Goal: Answer question/provide support: Share knowledge or assist other users

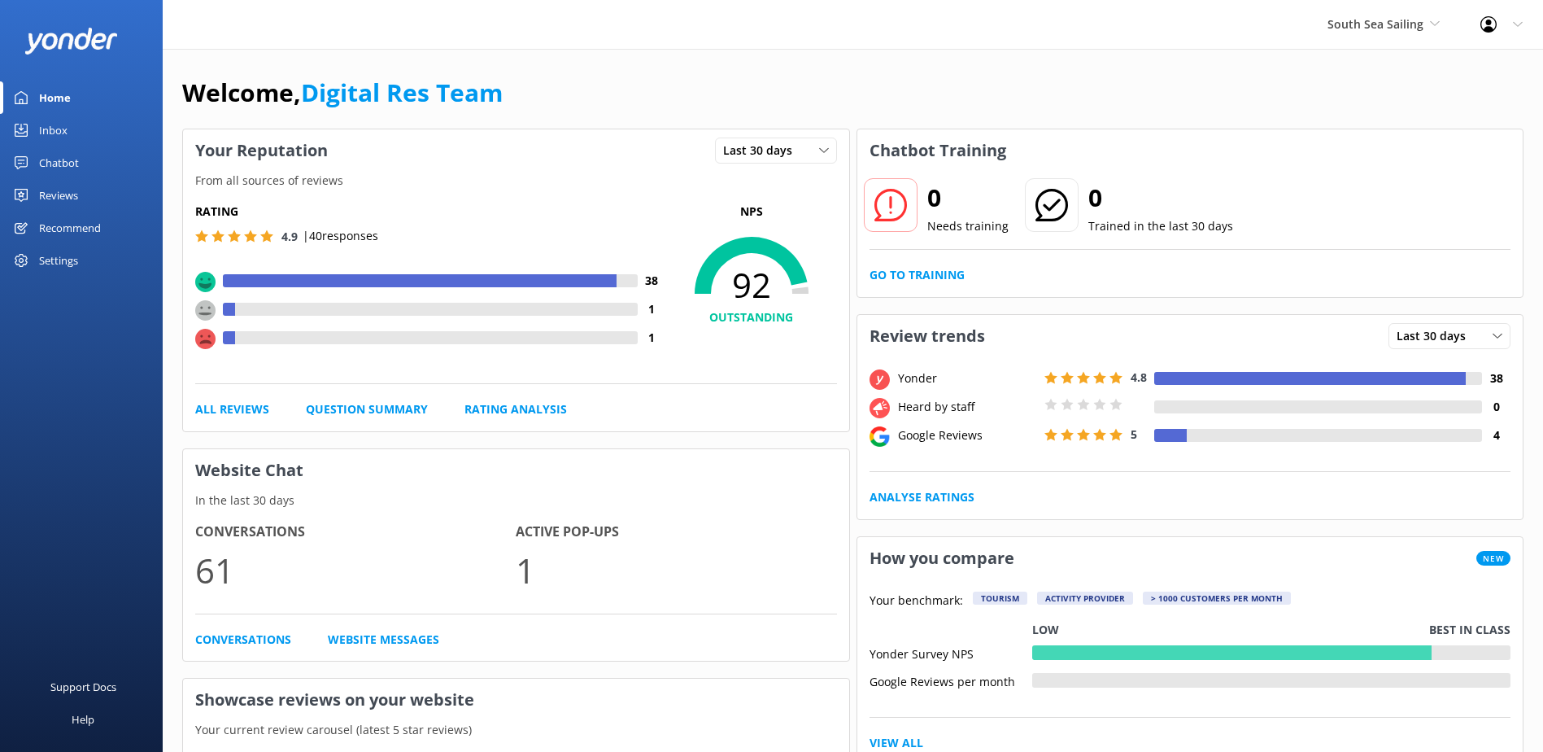
click at [35, 133] on link "Inbox" at bounding box center [81, 130] width 163 height 33
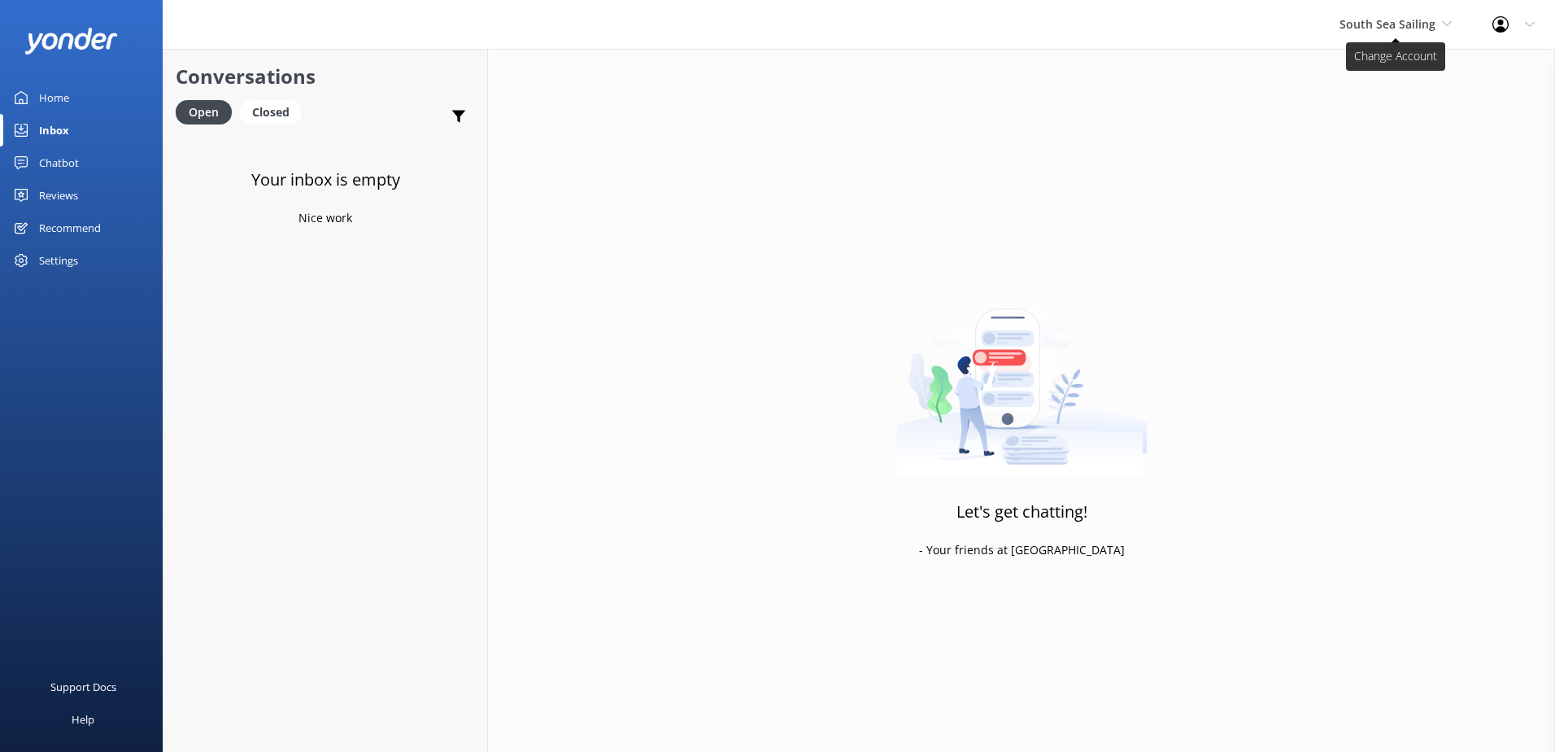
click at [1386, 28] on span "South Sea Sailing" at bounding box center [1388, 23] width 96 height 15
click at [1374, 117] on link "South Sea Cruises" at bounding box center [1400, 107] width 163 height 39
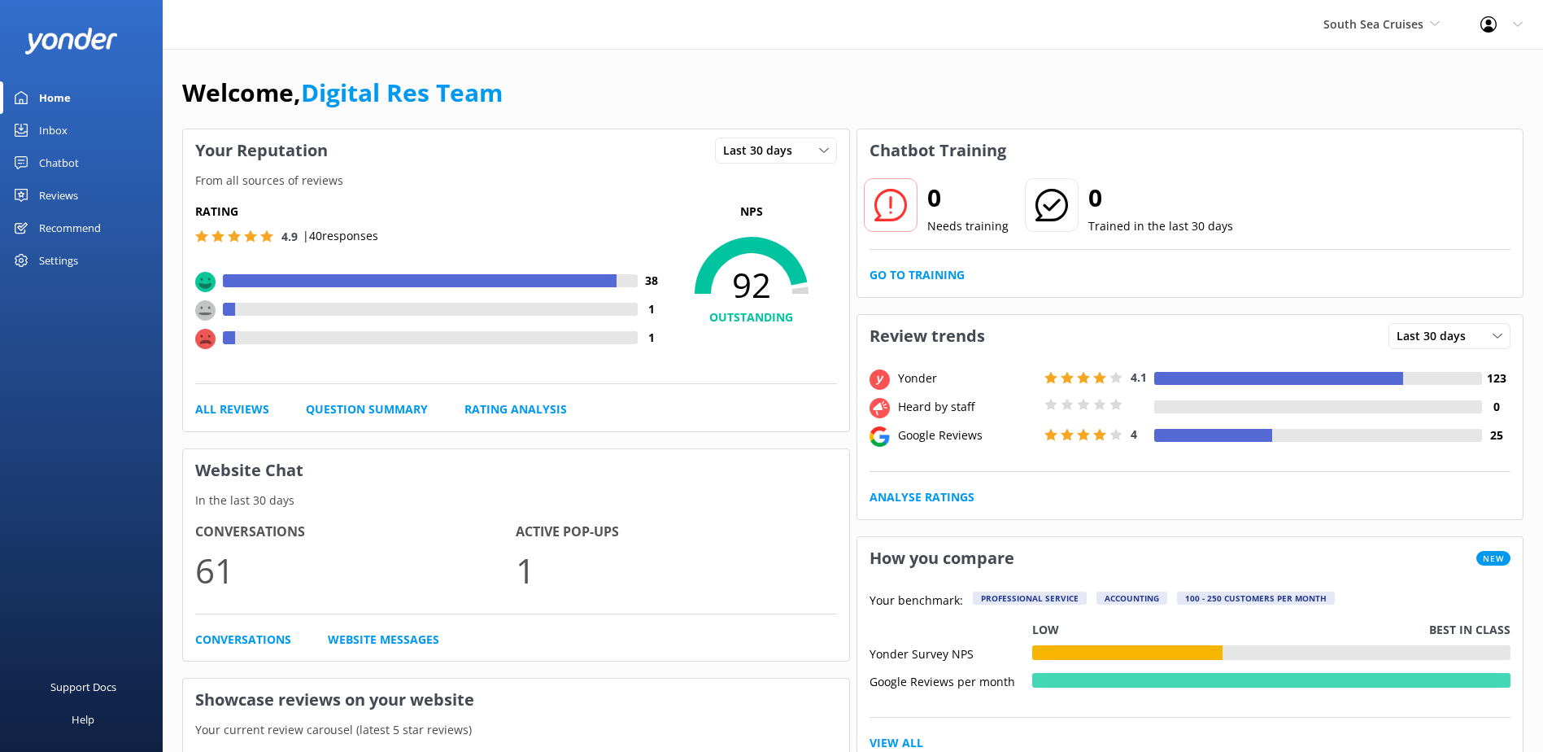
click at [89, 130] on link "Inbox" at bounding box center [81, 130] width 163 height 33
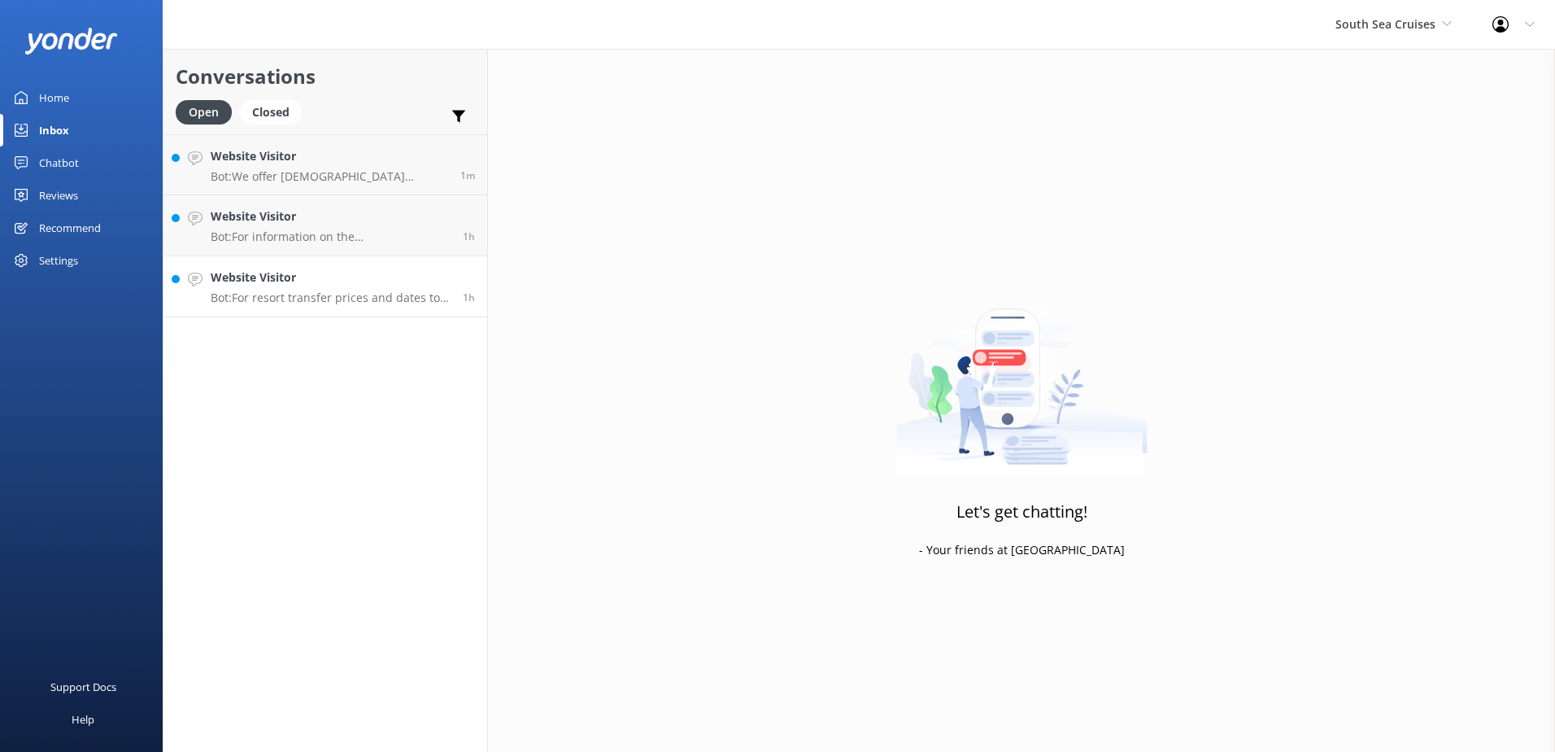
click at [279, 290] on p "Bot: For resort transfer prices and dates to Mana Island, please visit https://…" at bounding box center [331, 297] width 240 height 15
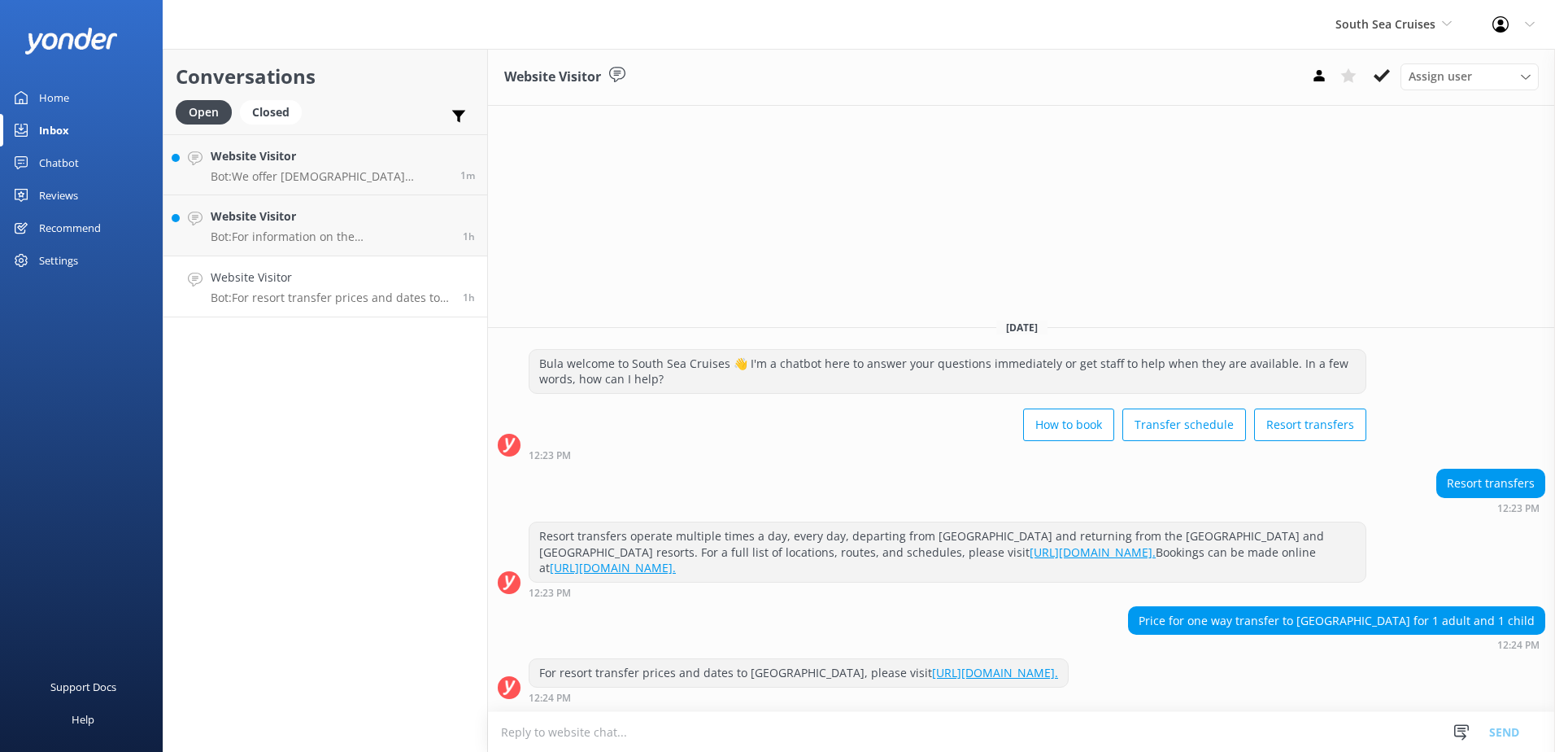
click at [1055, 672] on link "[URL][DOMAIN_NAME]." at bounding box center [995, 672] width 126 height 15
click at [836, 730] on textarea at bounding box center [1021, 732] width 1067 height 40
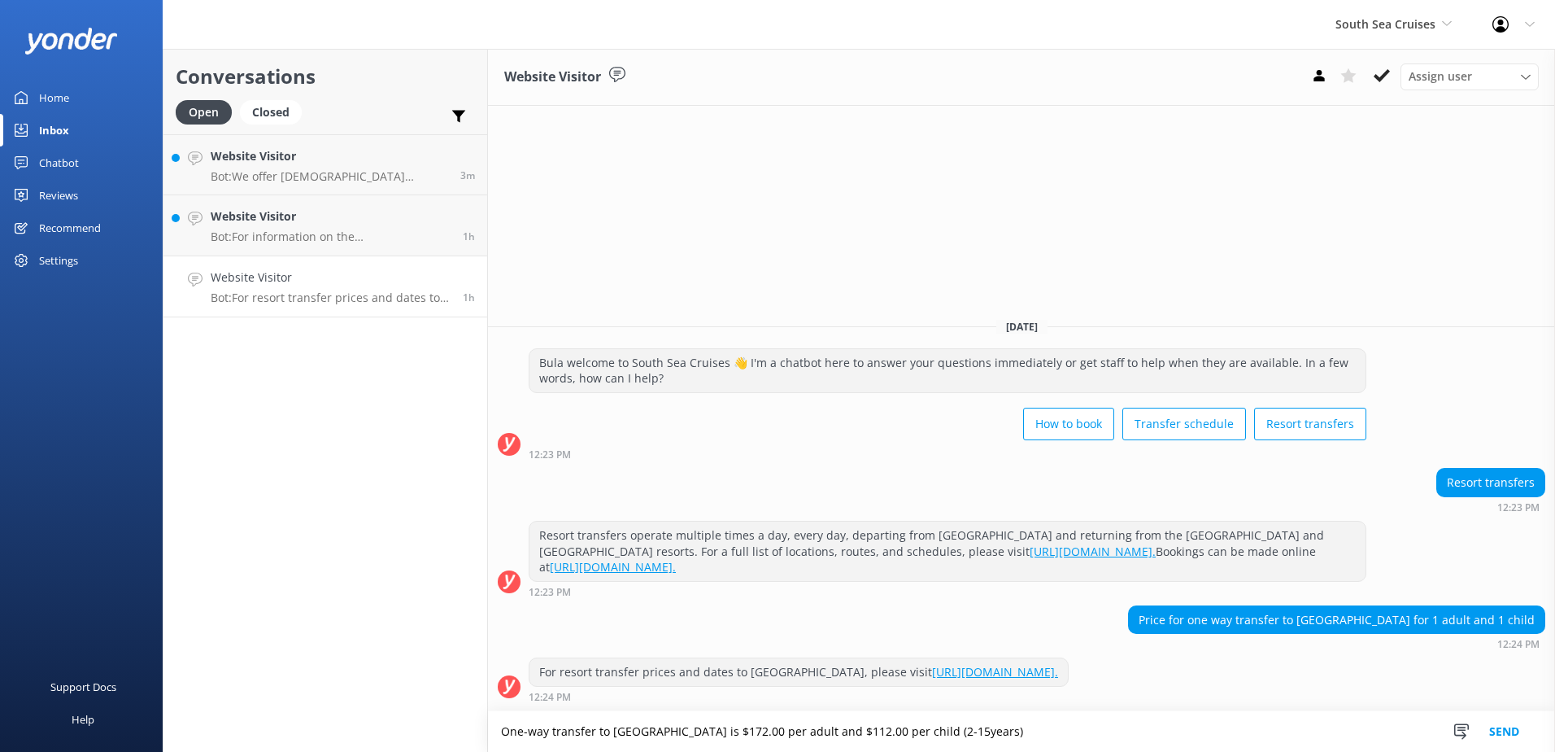
type textarea "One-way transfer to [GEOGRAPHIC_DATA] is $172.00 per adult and $112.00 per chil…"
click at [1501, 731] on button "Send" at bounding box center [1504, 731] width 61 height 41
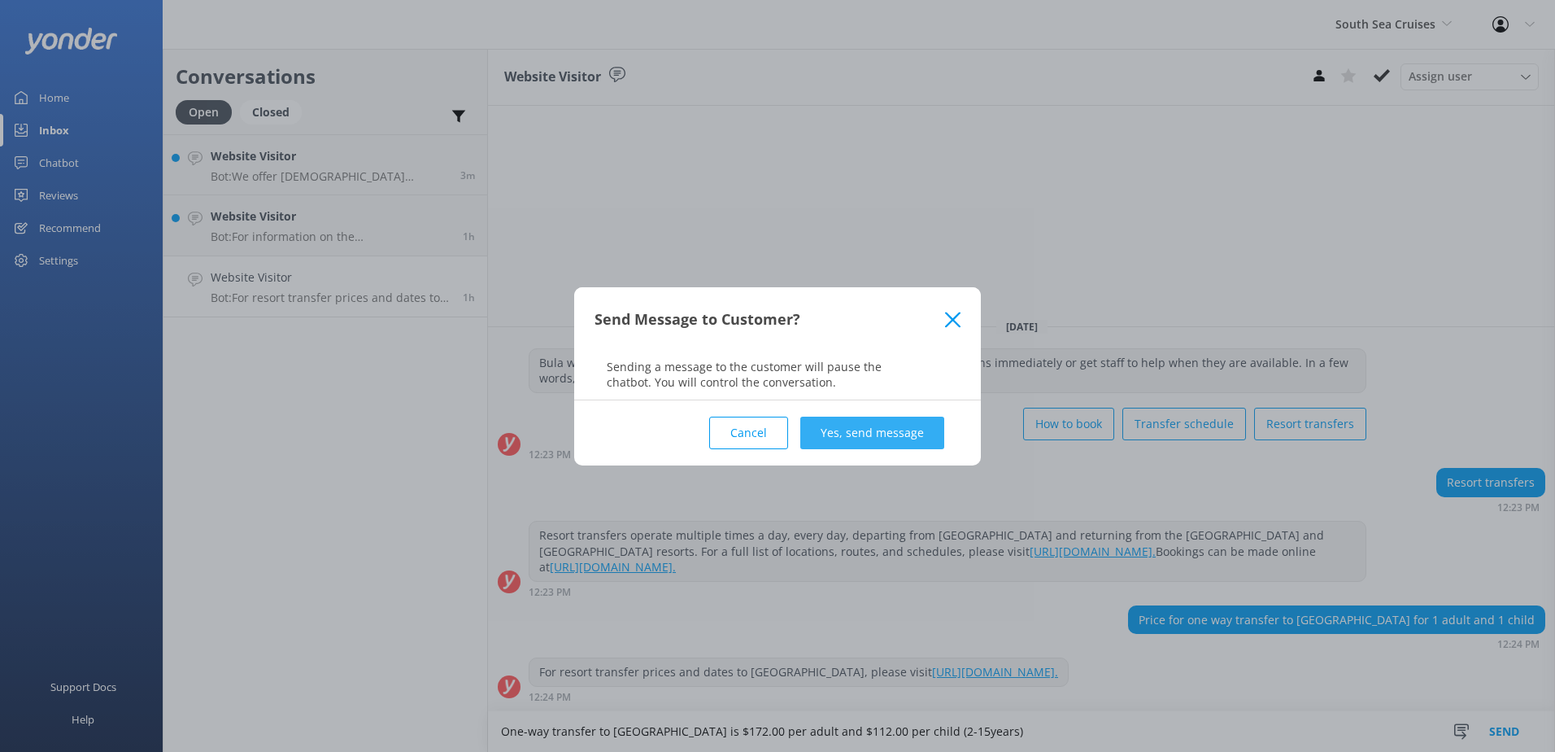
click at [881, 438] on button "Yes, send message" at bounding box center [872, 433] width 144 height 33
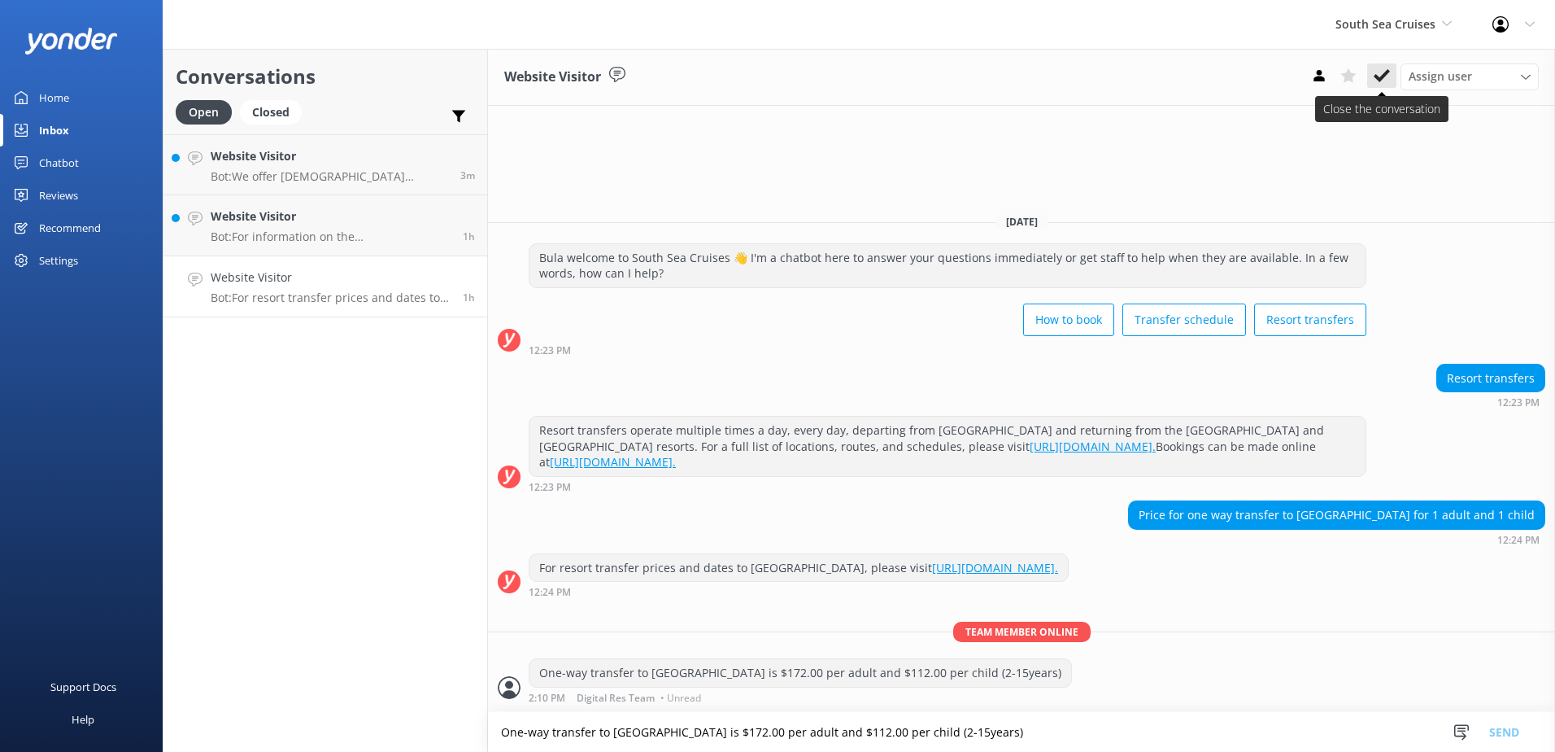
click at [1394, 77] on button at bounding box center [1381, 75] width 29 height 24
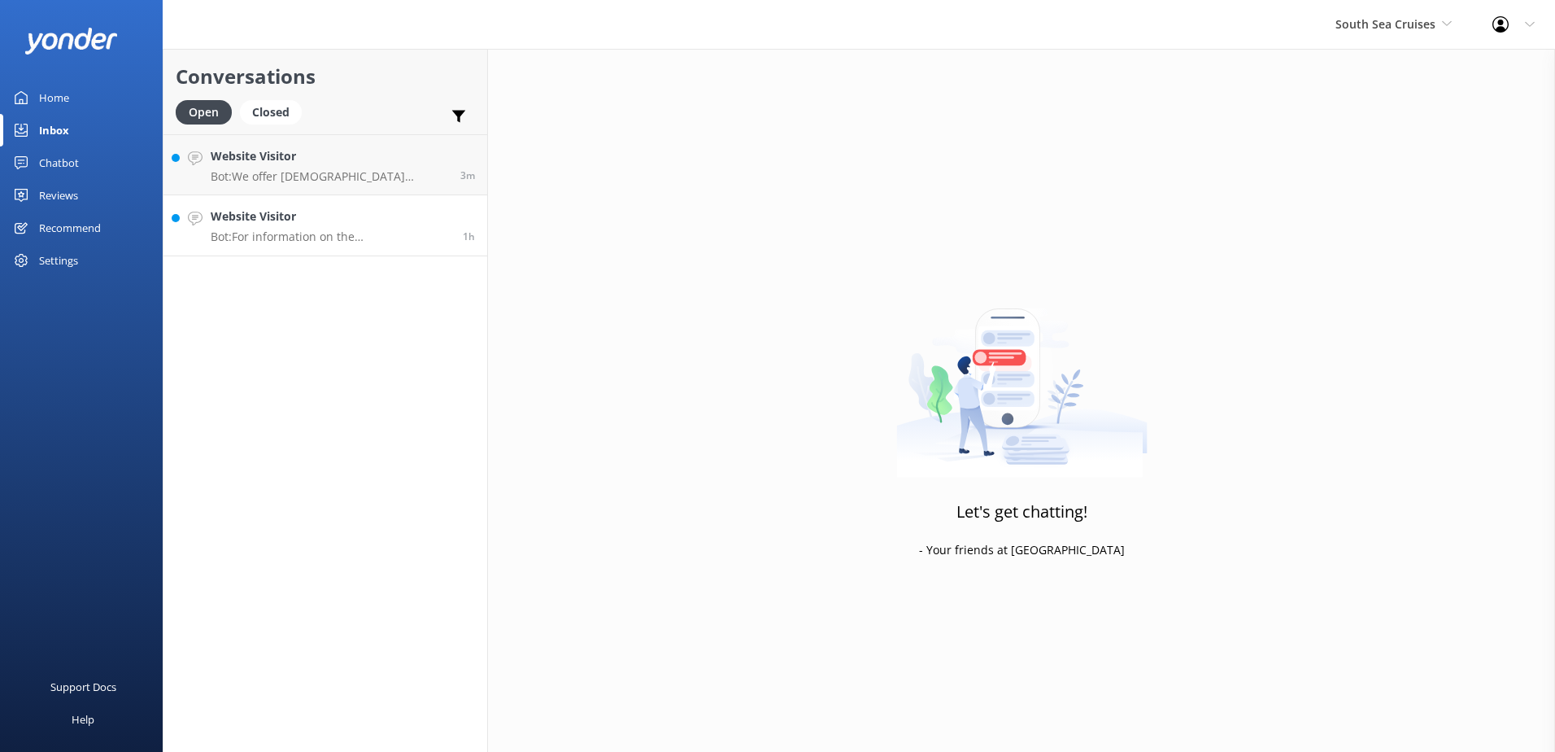
click at [287, 235] on p "Bot: For information on the [GEOGRAPHIC_DATA] Full Day Tour, please visit: [URL…" at bounding box center [331, 236] width 240 height 15
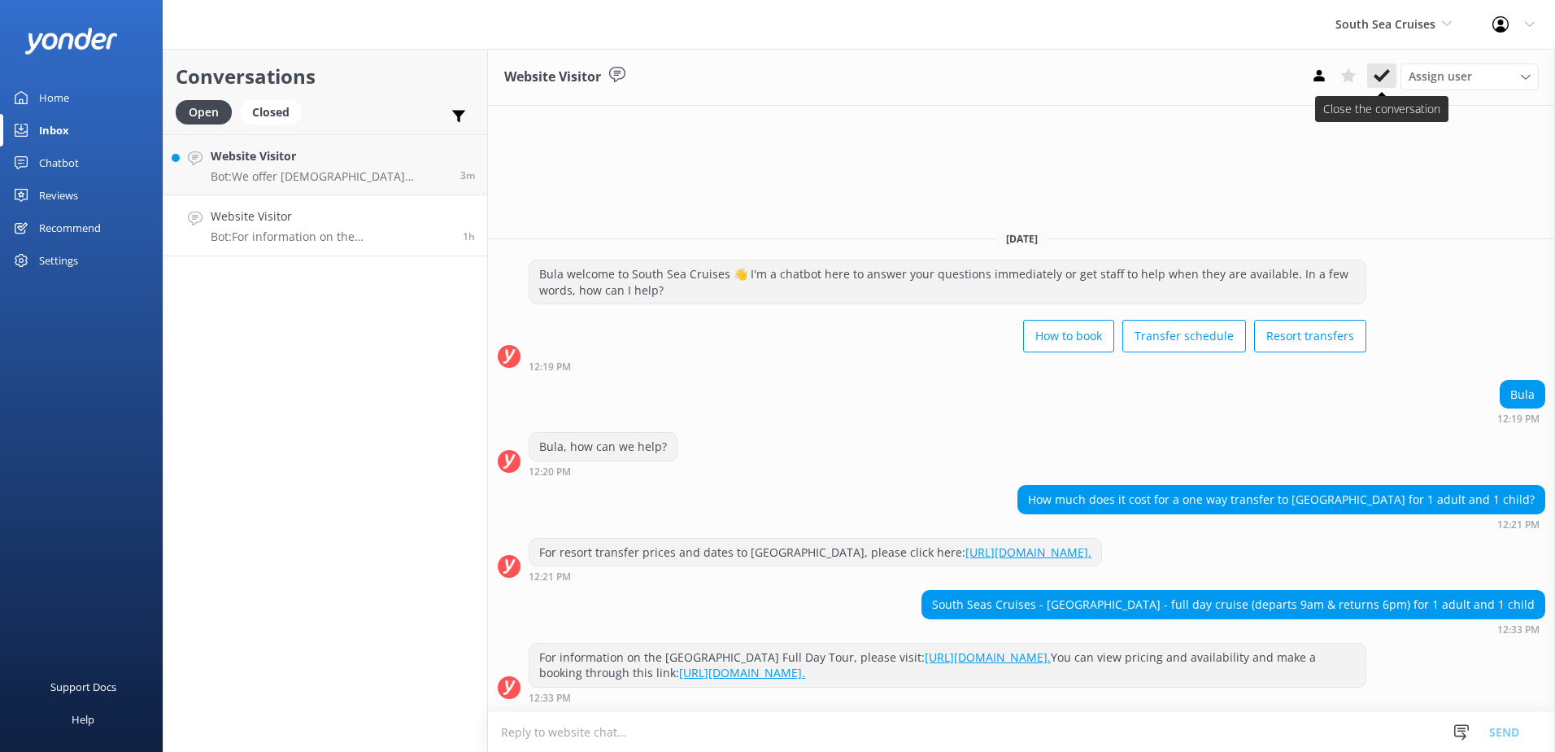
click at [1390, 68] on button at bounding box center [1381, 75] width 29 height 24
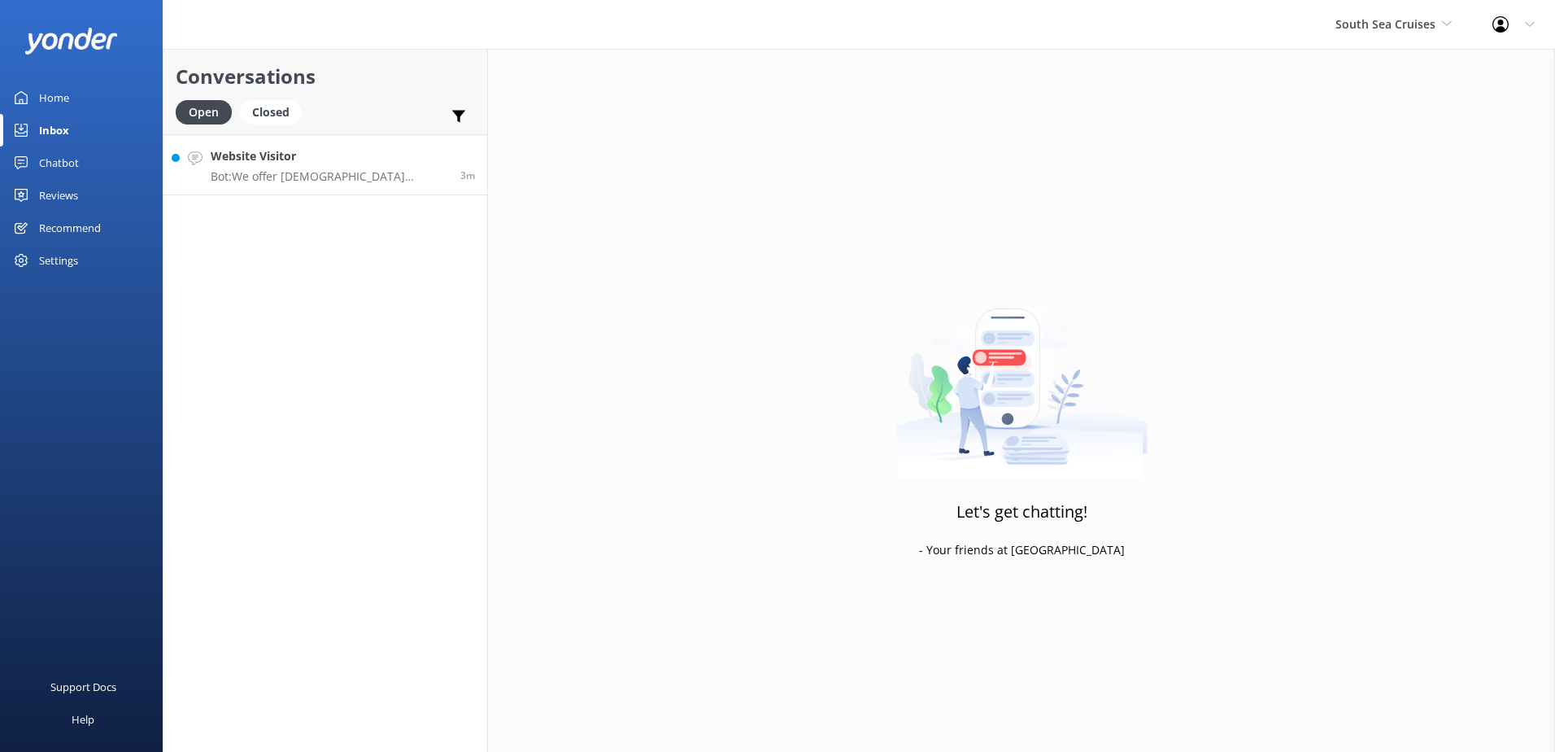
click at [331, 169] on p "Bot: We offer [DEMOGRAPHIC_DATA] residents a 20% discount on our day tours and …" at bounding box center [330, 176] width 238 height 15
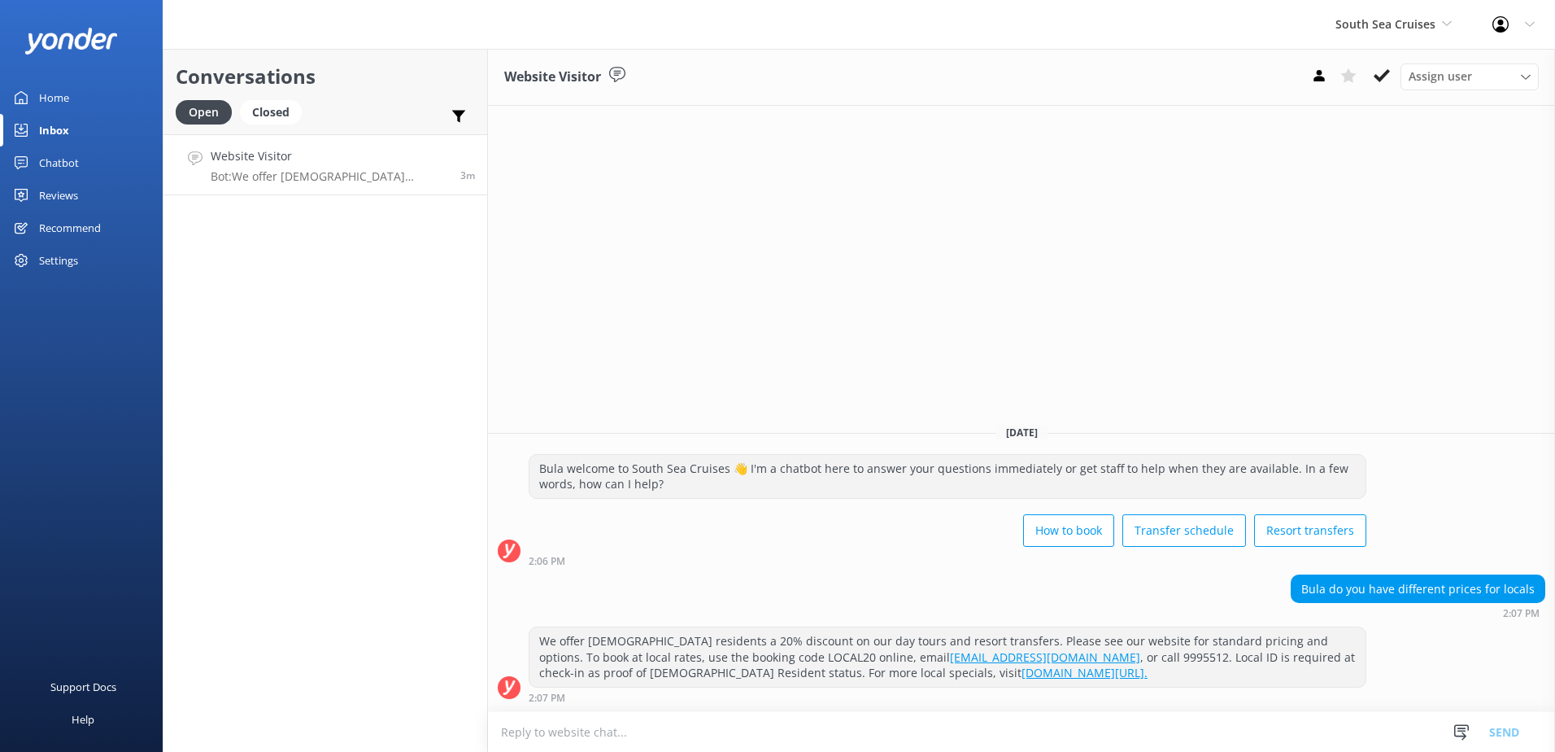
click at [1399, 73] on div "Assign user [PERSON_NAME] [PERSON_NAME] Digital Res Team [PERSON_NAME] [PERSON_…" at bounding box center [1422, 76] width 234 height 26
click at [1386, 75] on use at bounding box center [1382, 75] width 16 height 13
click at [1409, 27] on span "South Sea Cruises" at bounding box center [1386, 23] width 100 height 15
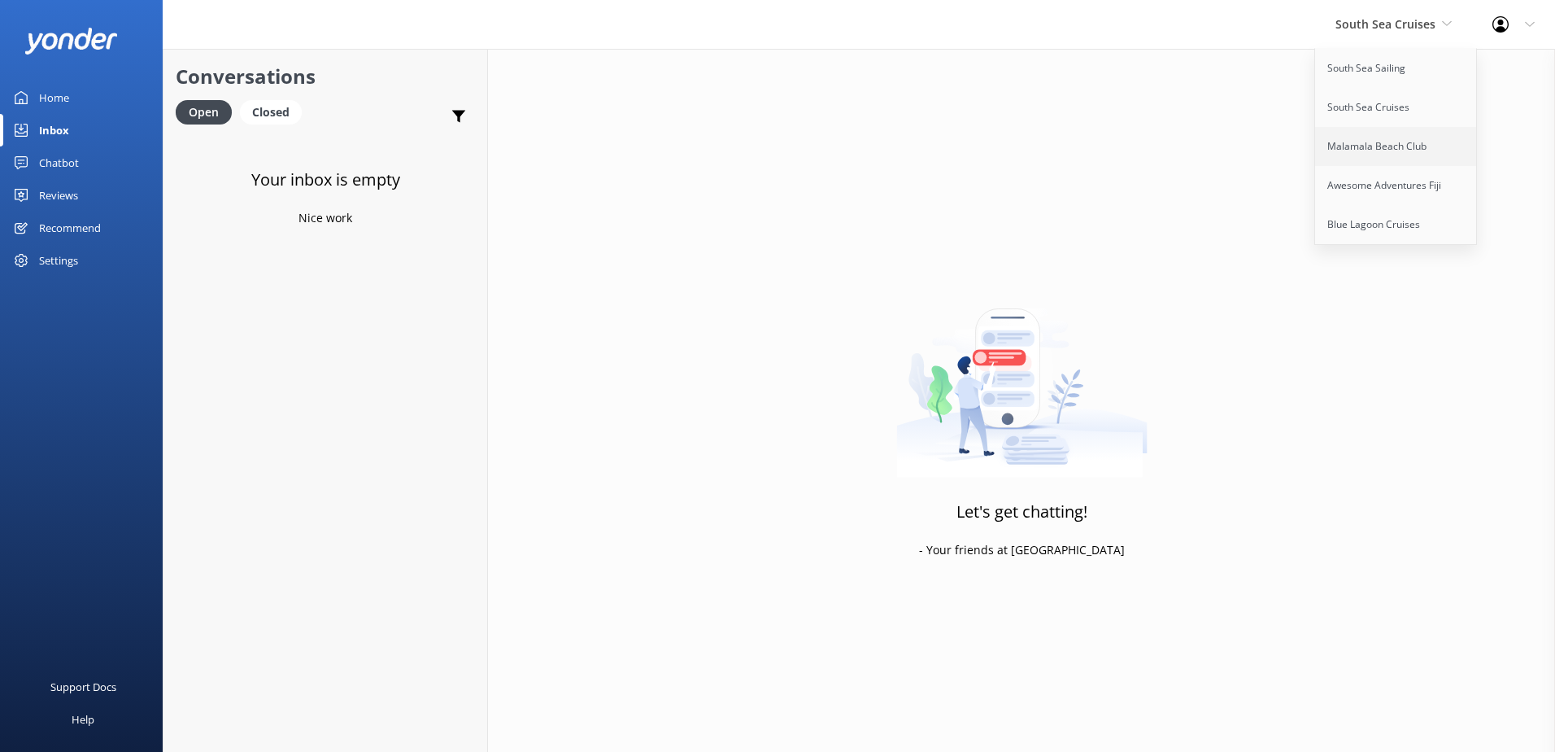
click at [1376, 159] on link "Malamala Beach Club" at bounding box center [1396, 146] width 163 height 39
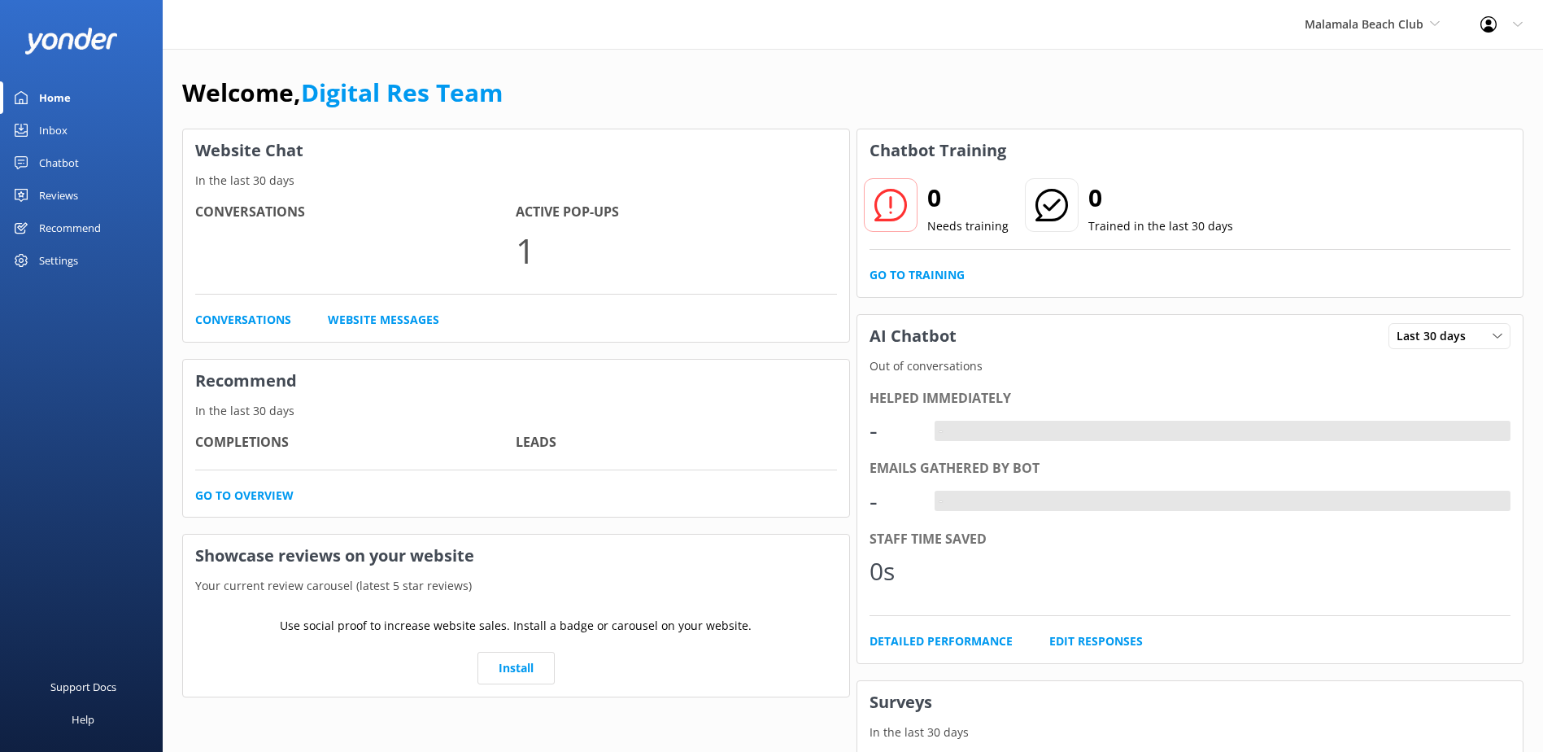
click at [63, 117] on div "Inbox" at bounding box center [53, 130] width 28 height 33
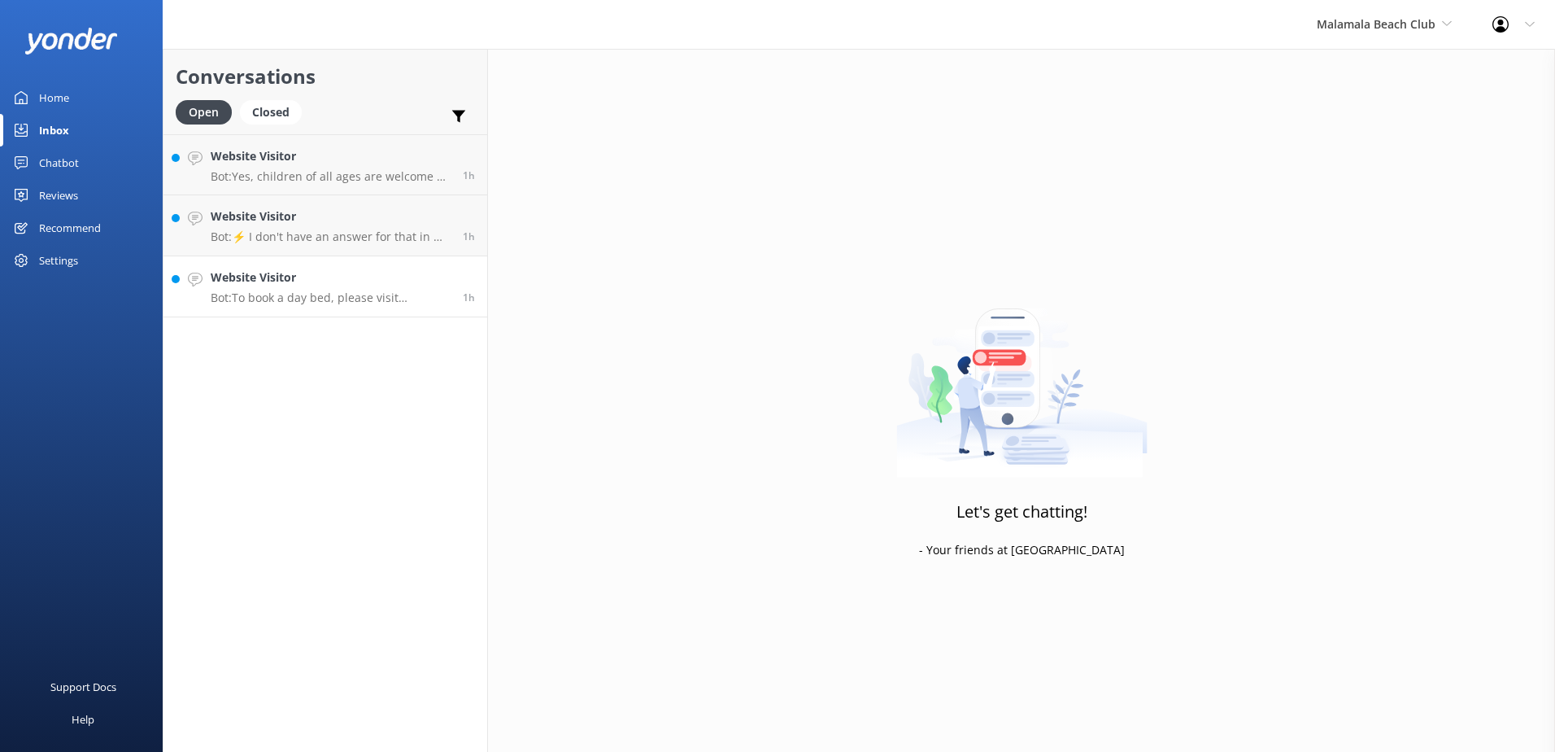
click at [288, 281] on h4 "Website Visitor" at bounding box center [331, 277] width 240 height 18
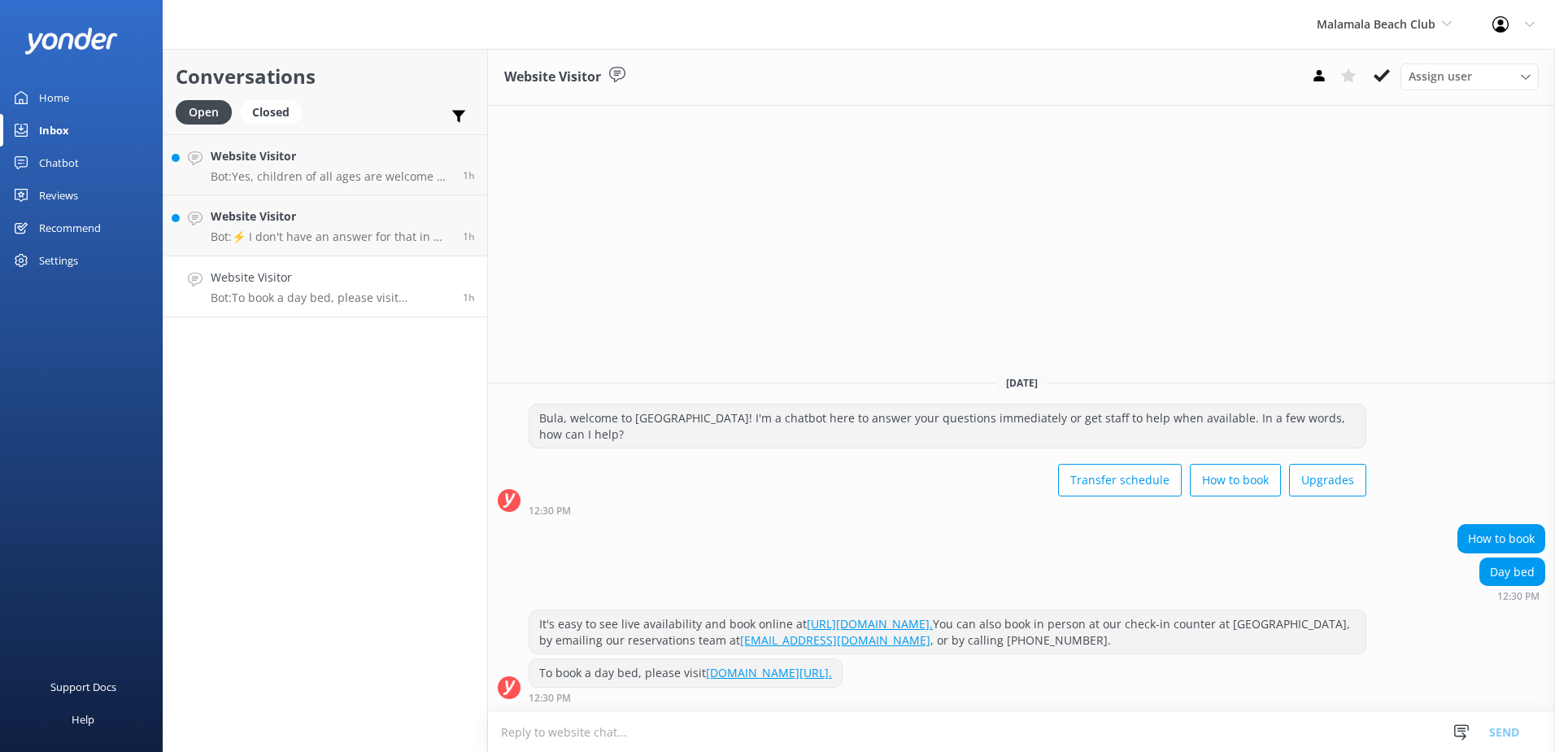
click at [1398, 71] on div "Assign user [PERSON_NAME] [PERSON_NAME] Digital Res Team [PERSON_NAME] [PERSON_…" at bounding box center [1422, 76] width 234 height 26
click at [1382, 76] on use at bounding box center [1382, 75] width 16 height 13
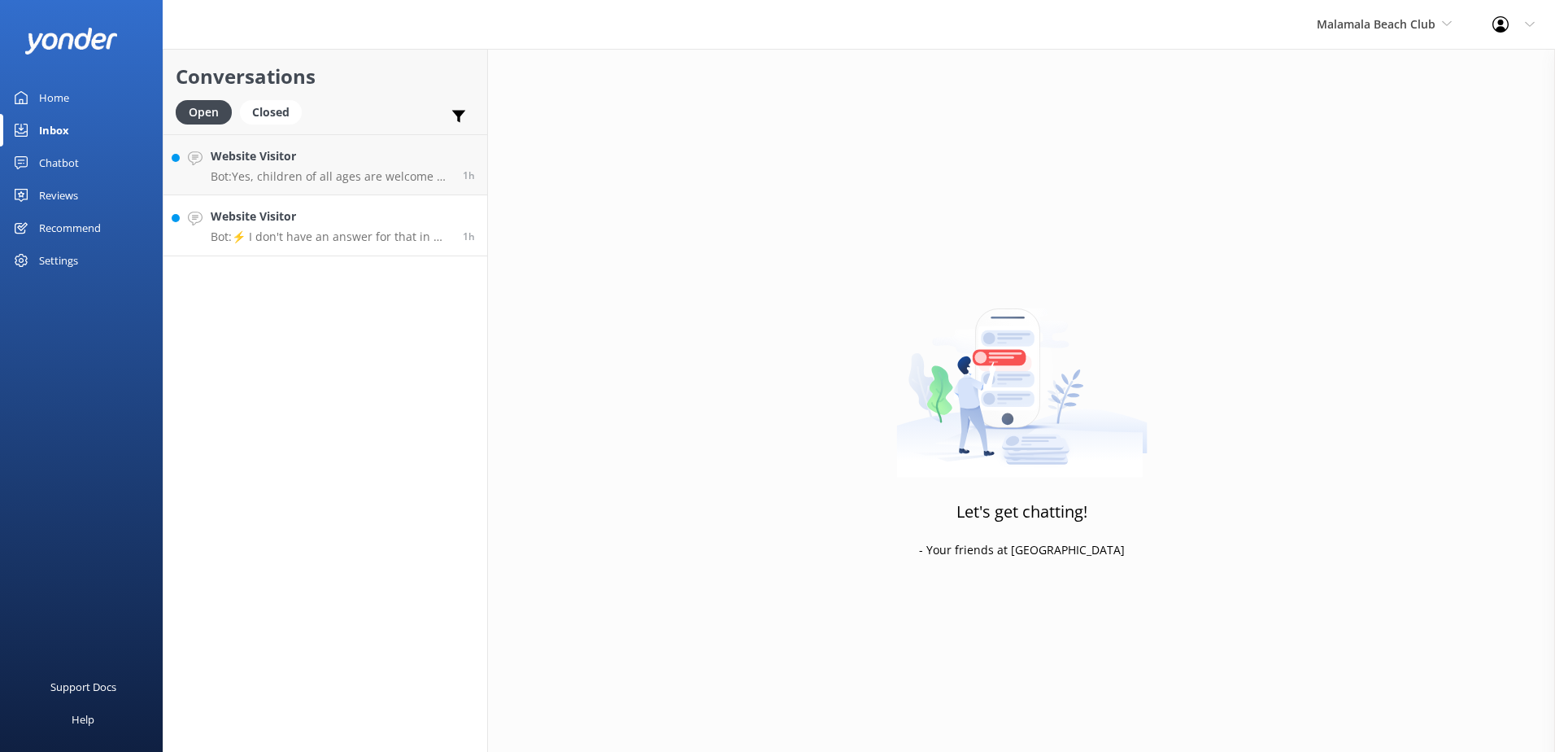
click at [272, 251] on link "Website Visitor Bot: ⚡ I don't have an answer for that in my knowledge base. Pl…" at bounding box center [326, 225] width 324 height 61
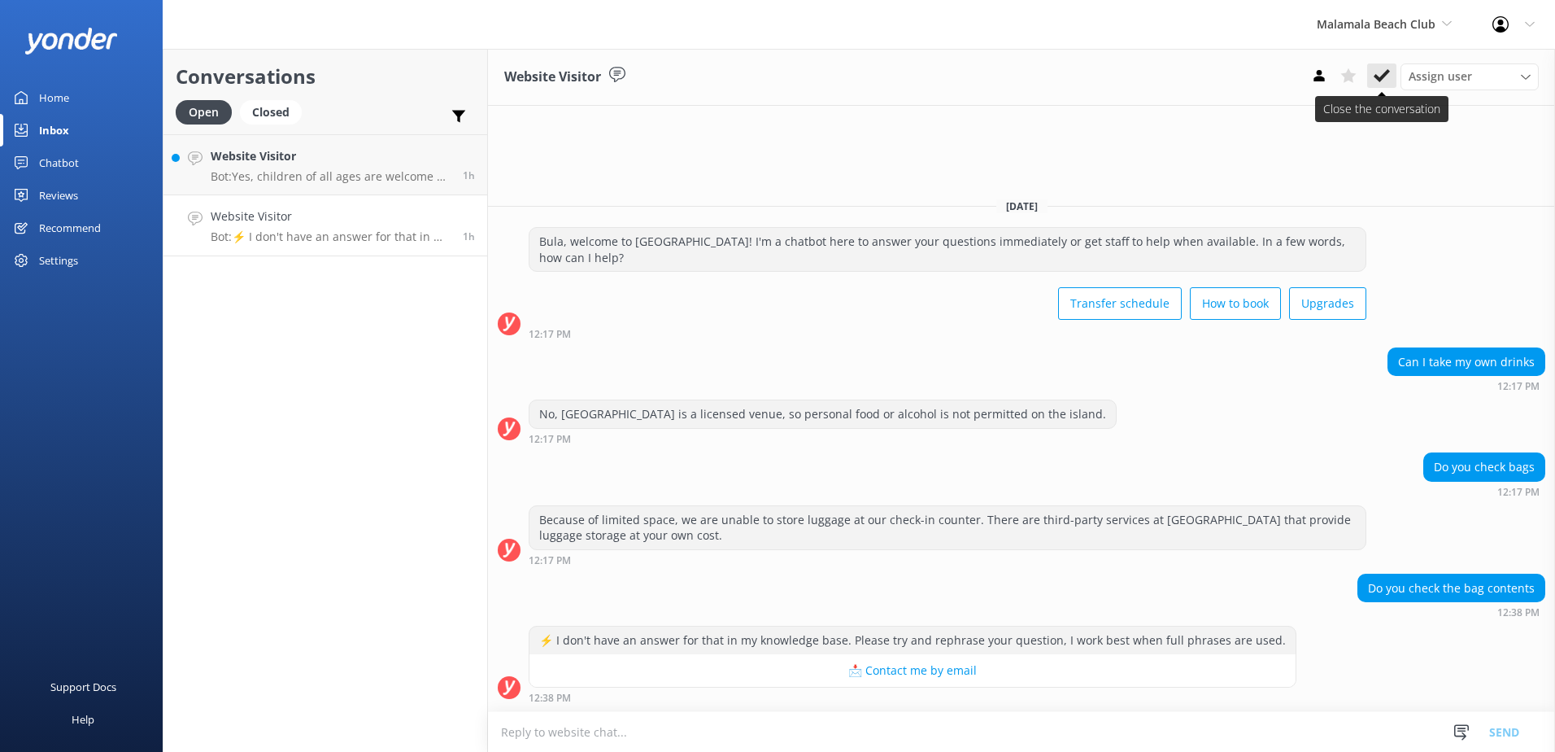
click at [1386, 76] on icon at bounding box center [1382, 76] width 16 height 16
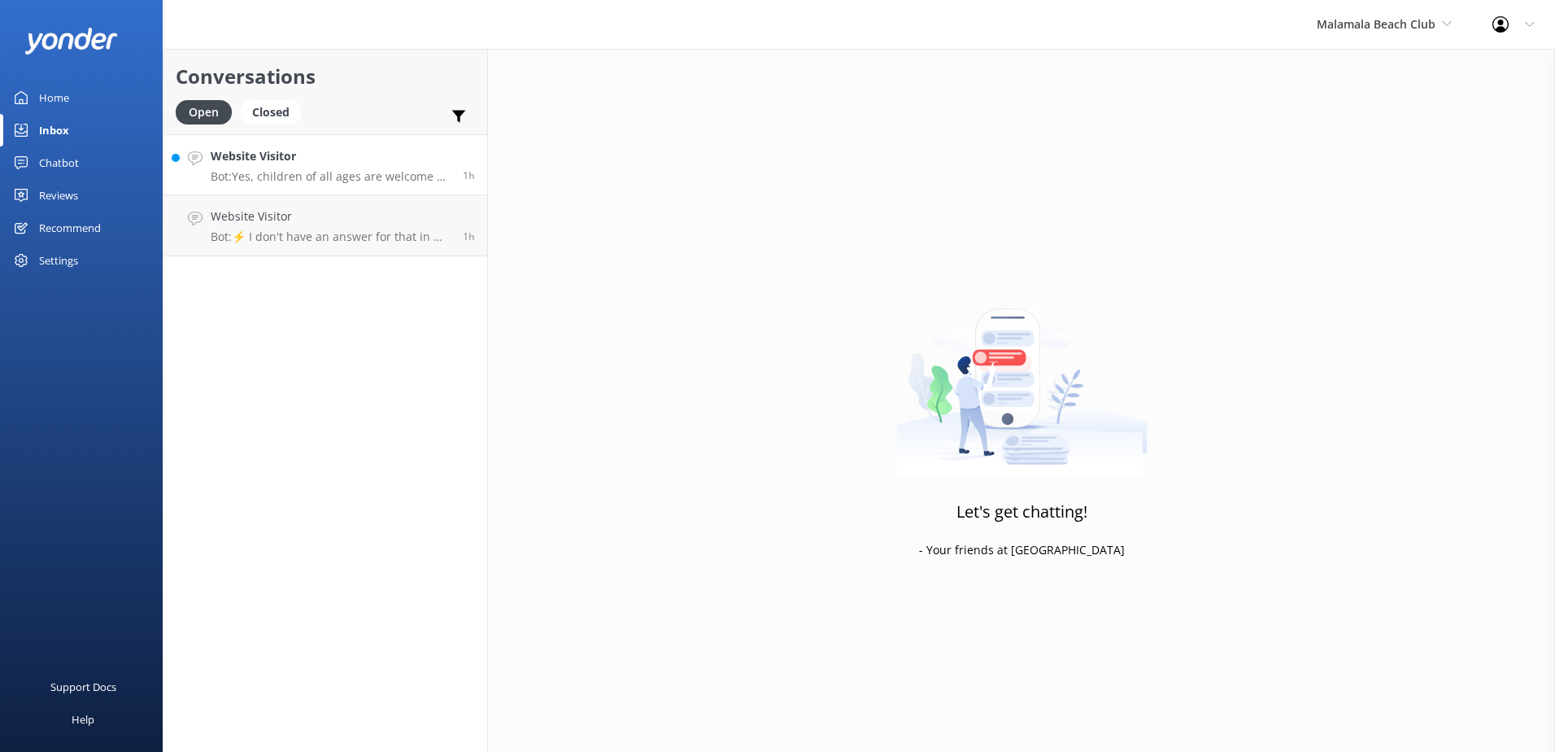
click at [299, 162] on h4 "Website Visitor" at bounding box center [331, 156] width 240 height 18
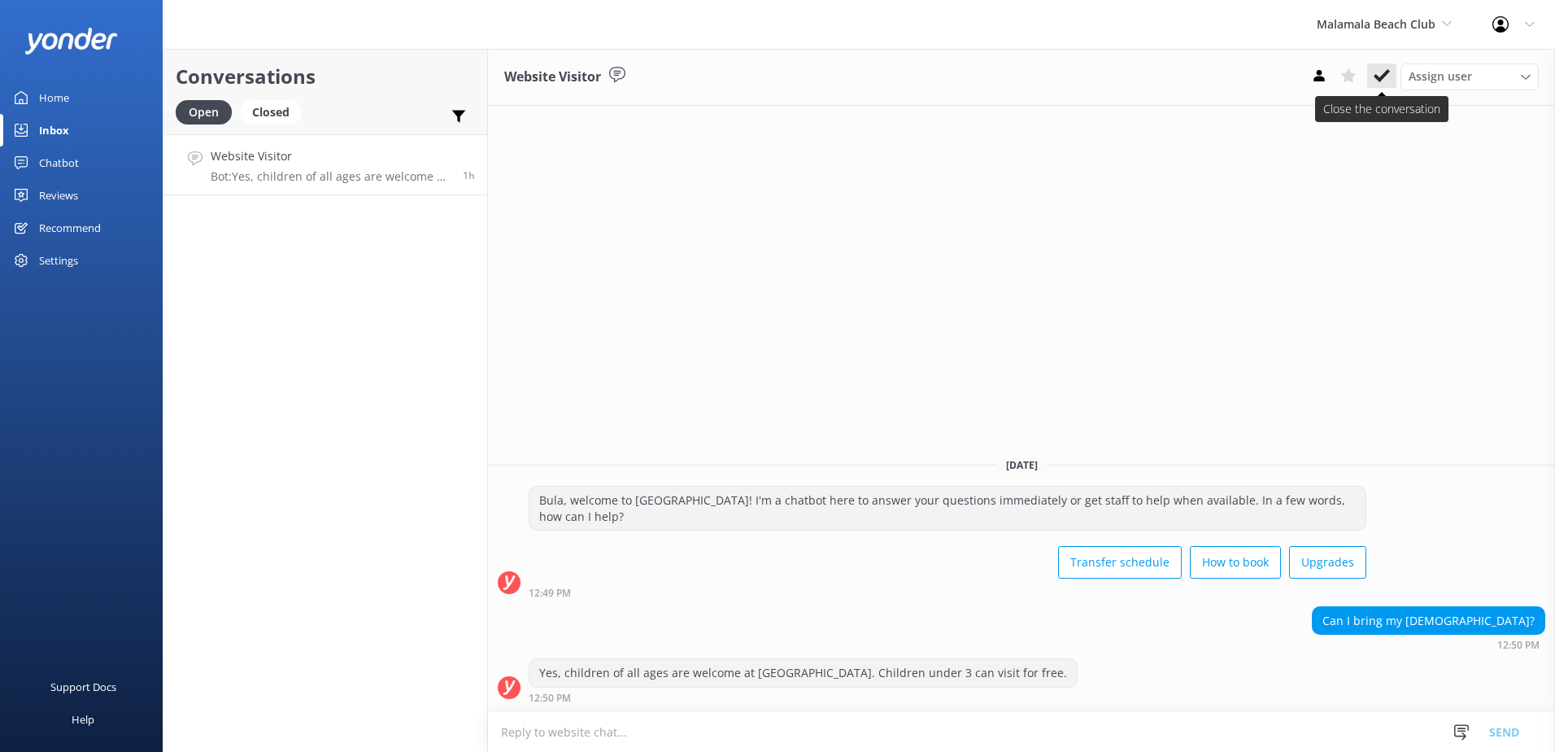
click at [1391, 73] on button at bounding box center [1381, 75] width 29 height 24
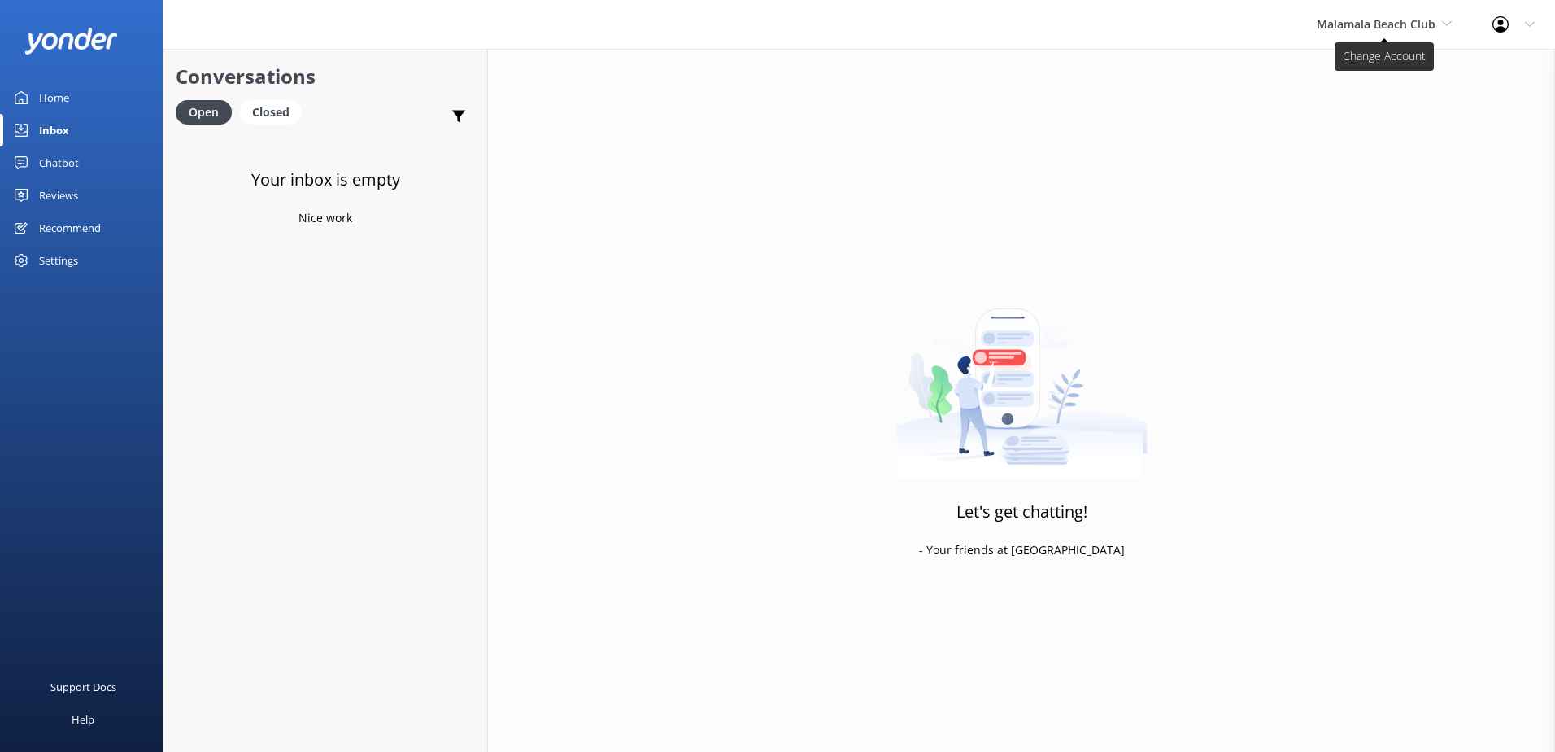
click at [1410, 23] on span "Malamala Beach Club" at bounding box center [1376, 23] width 119 height 15
click at [1371, 174] on link "Awesome Adventures Fiji" at bounding box center [1378, 185] width 163 height 39
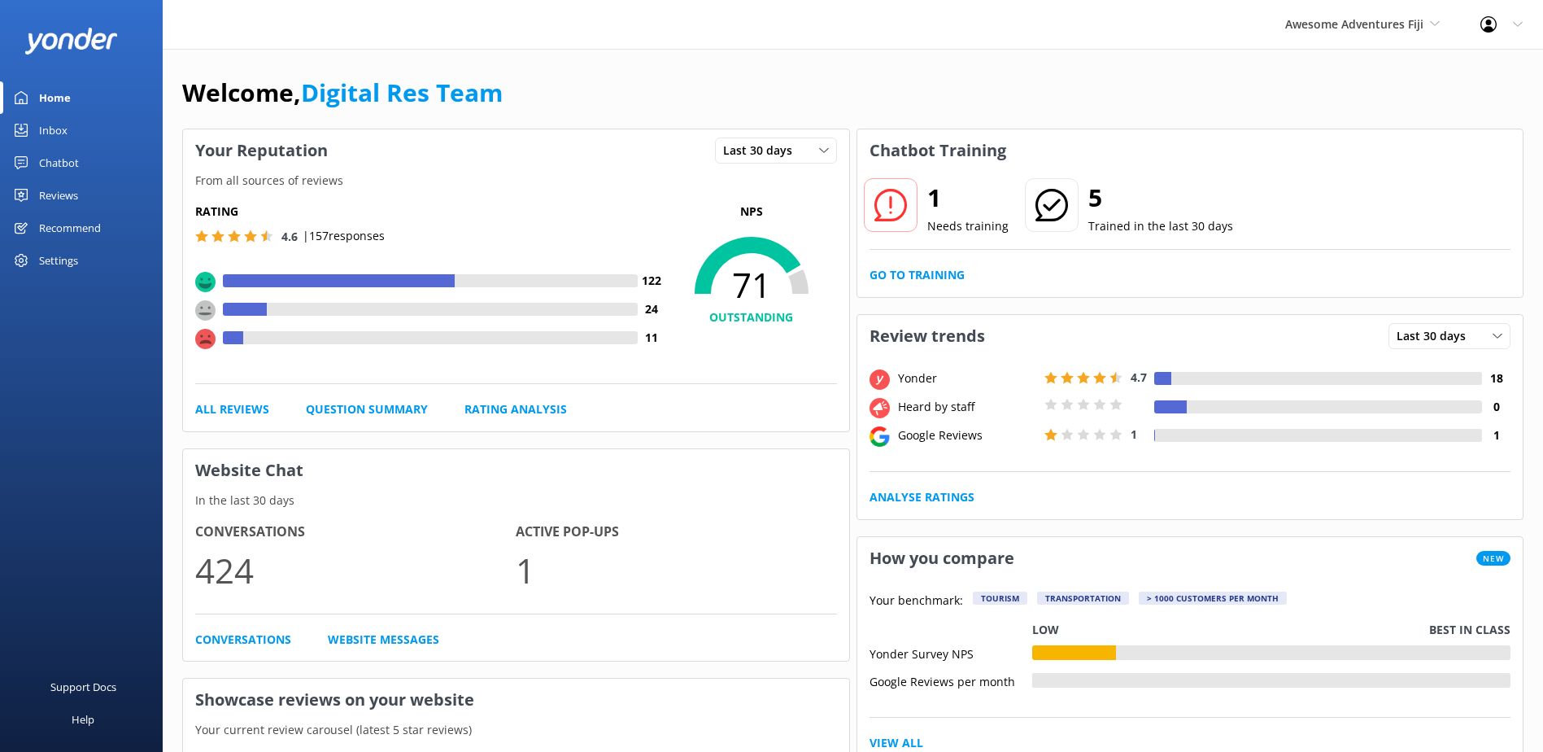
click at [81, 126] on link "Inbox" at bounding box center [81, 130] width 163 height 33
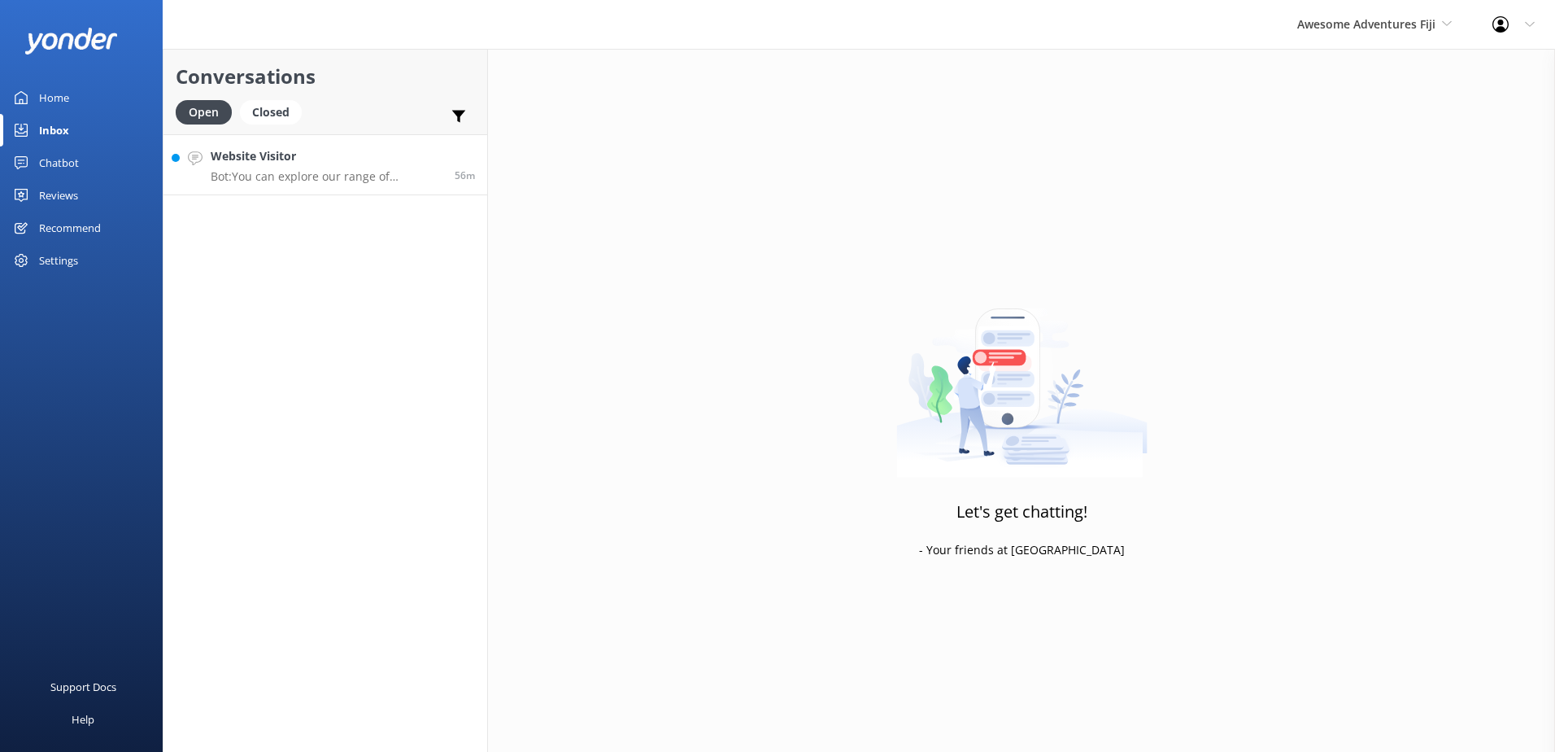
click at [295, 188] on link "Website Visitor Bot: You can explore our range of packages, which include coach…" at bounding box center [326, 164] width 324 height 61
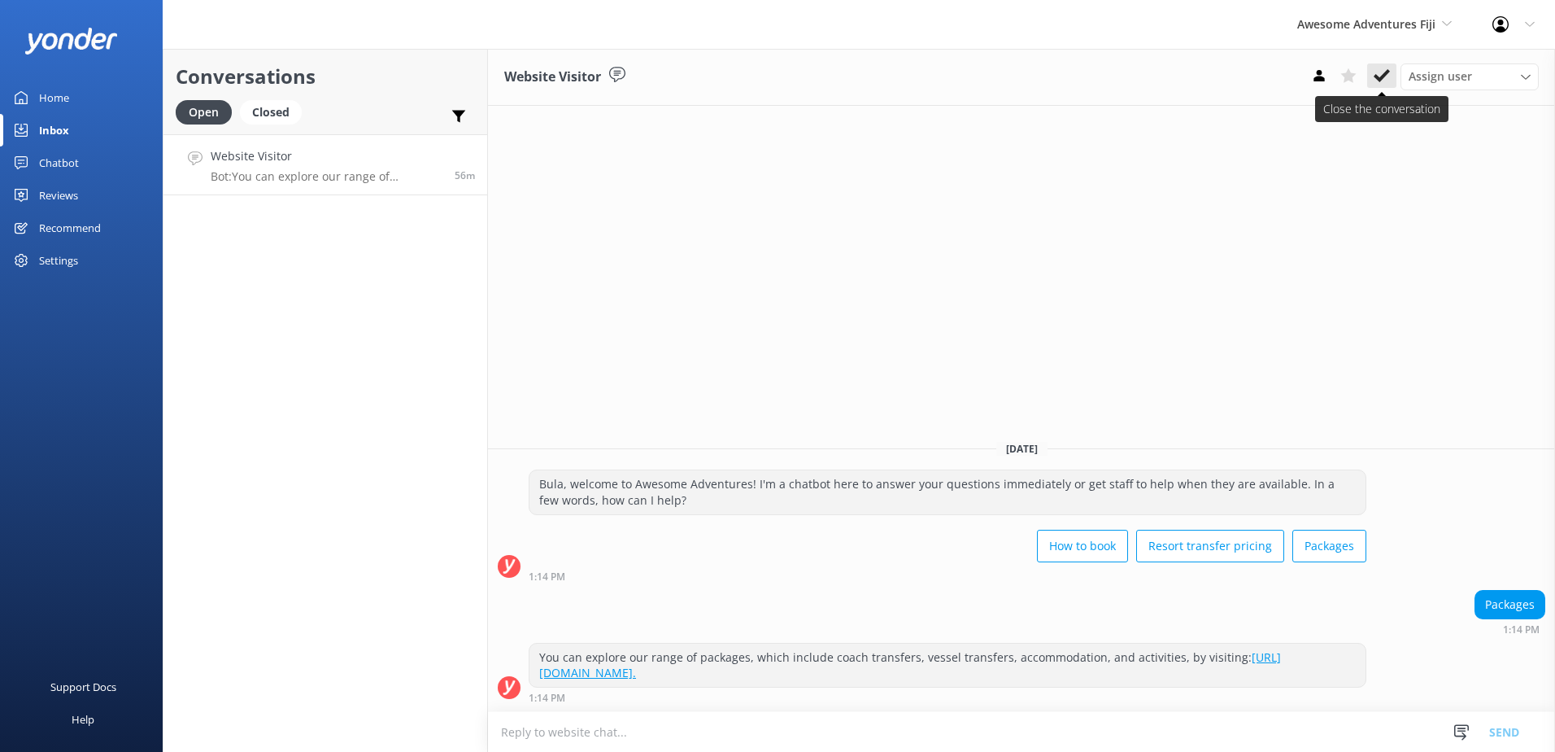
click at [1378, 81] on icon at bounding box center [1382, 76] width 16 height 16
click at [1381, 29] on span "Awesome Adventures Fiji" at bounding box center [1367, 23] width 138 height 15
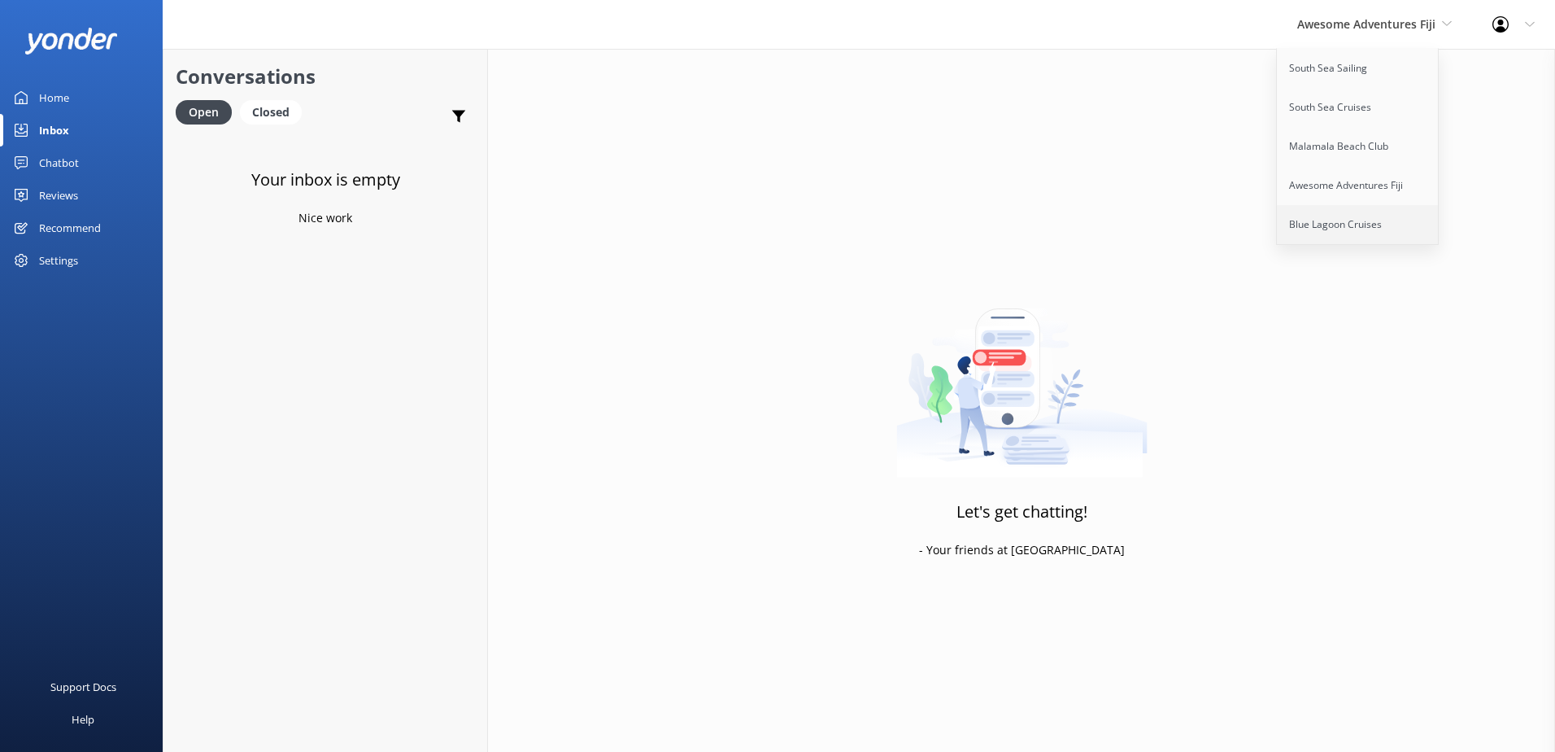
click at [1349, 238] on link "Blue Lagoon Cruises" at bounding box center [1358, 224] width 163 height 39
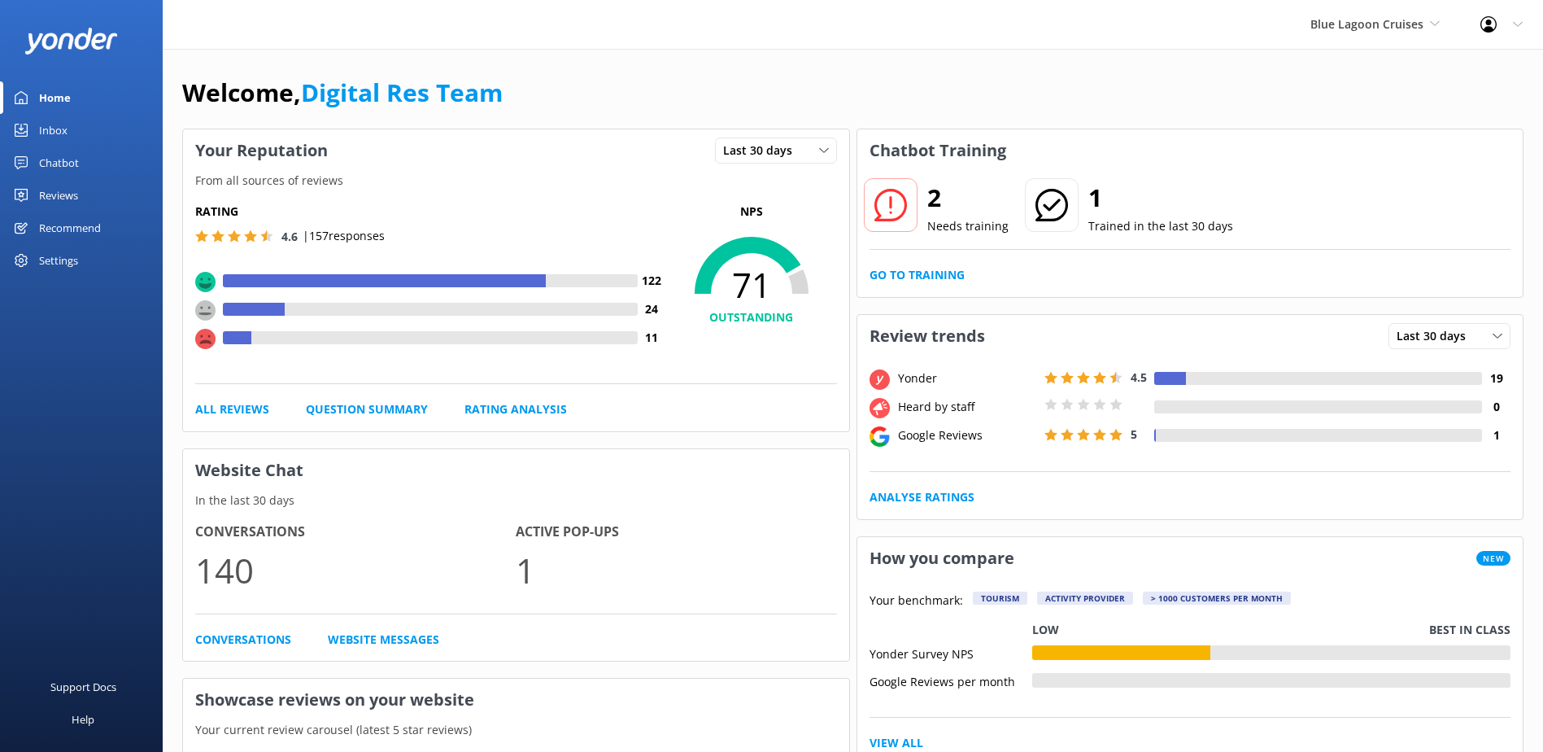
click at [65, 140] on div "Inbox" at bounding box center [53, 130] width 28 height 33
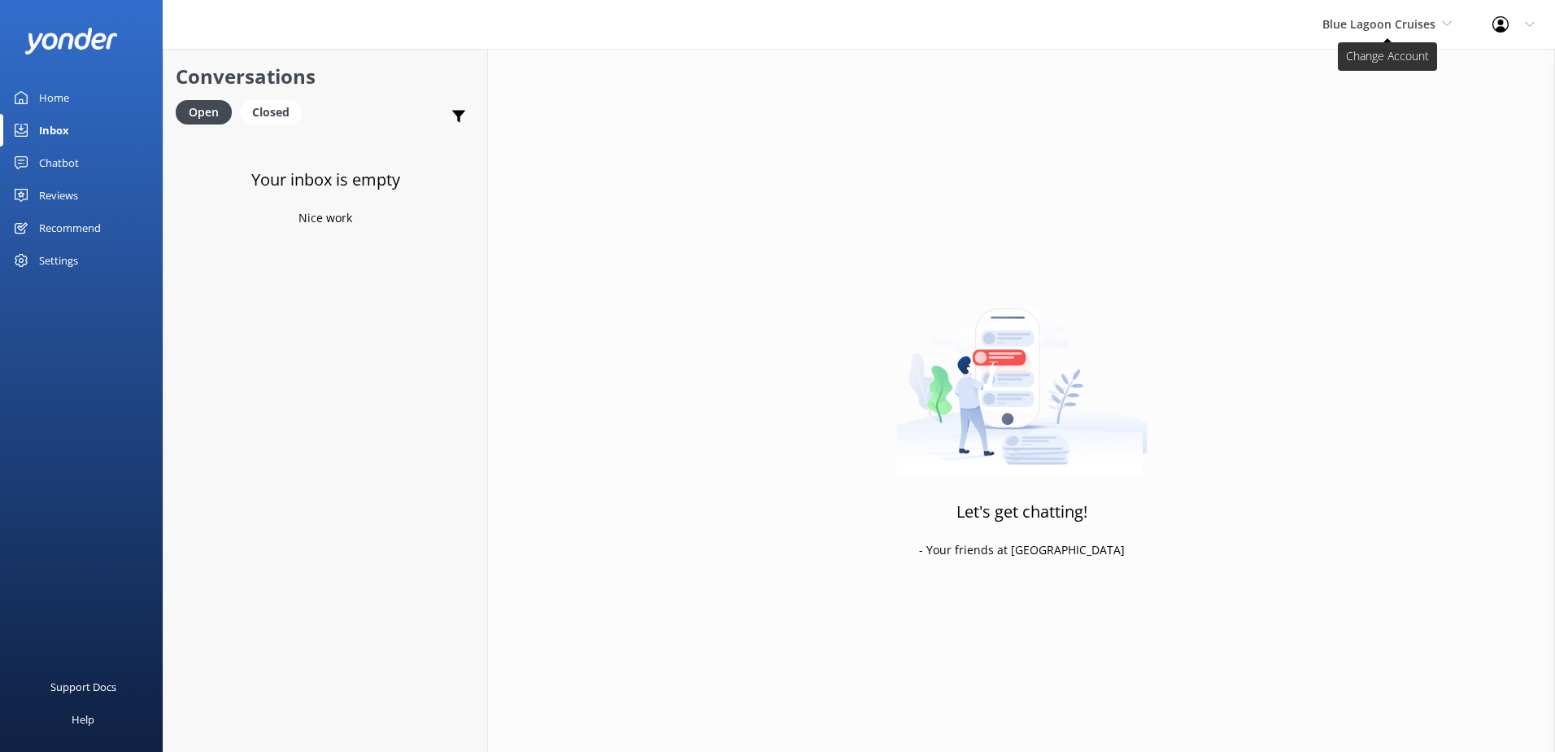
click at [1422, 33] on span "Blue Lagoon Cruises" at bounding box center [1387, 24] width 129 height 18
click at [1384, 74] on link "South Sea Sailing" at bounding box center [1383, 68] width 163 height 39
